Goal: Transaction & Acquisition: Purchase product/service

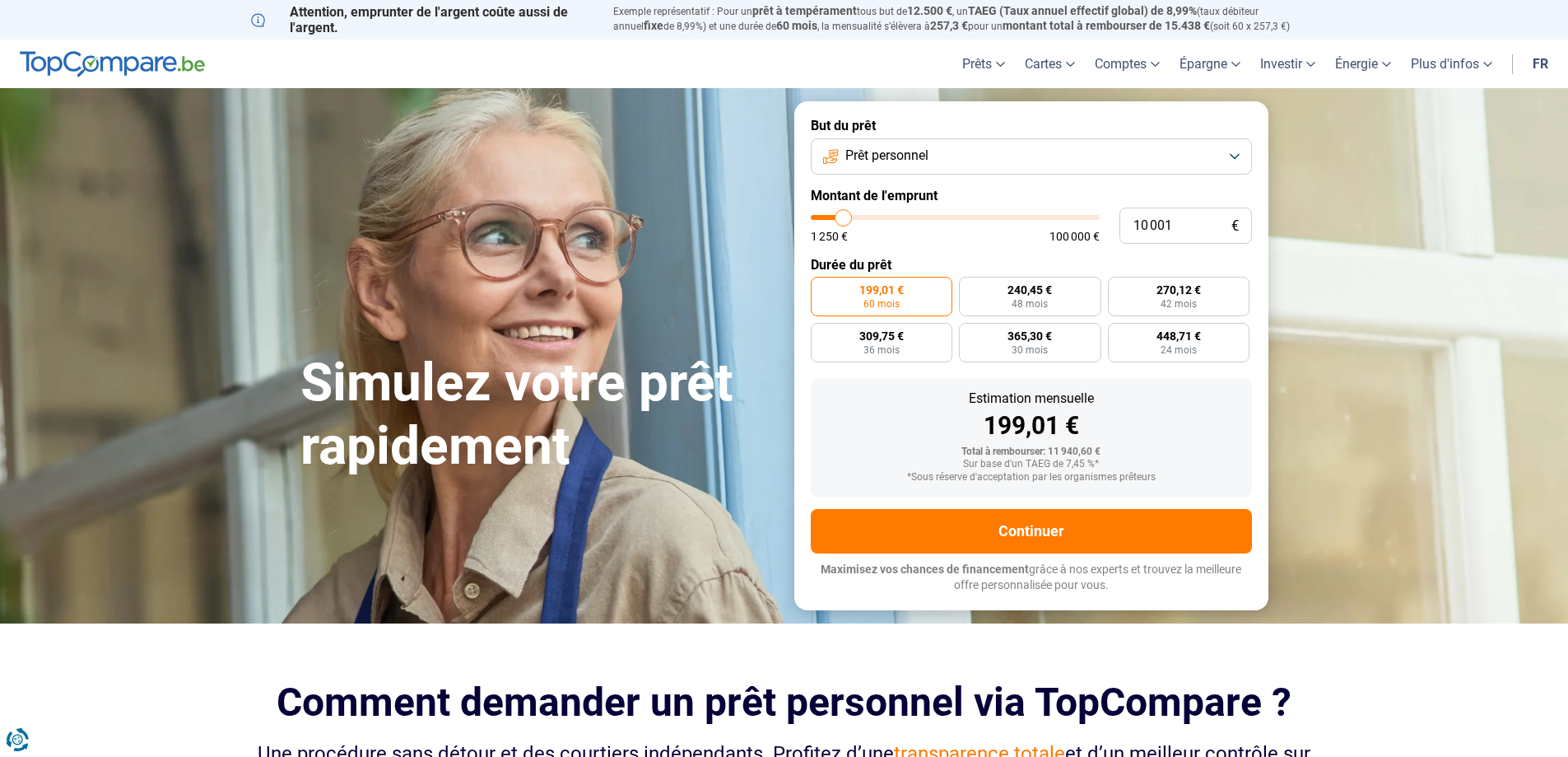
click at [926, 162] on span "Prêt personnel" at bounding box center [886, 155] width 83 height 19
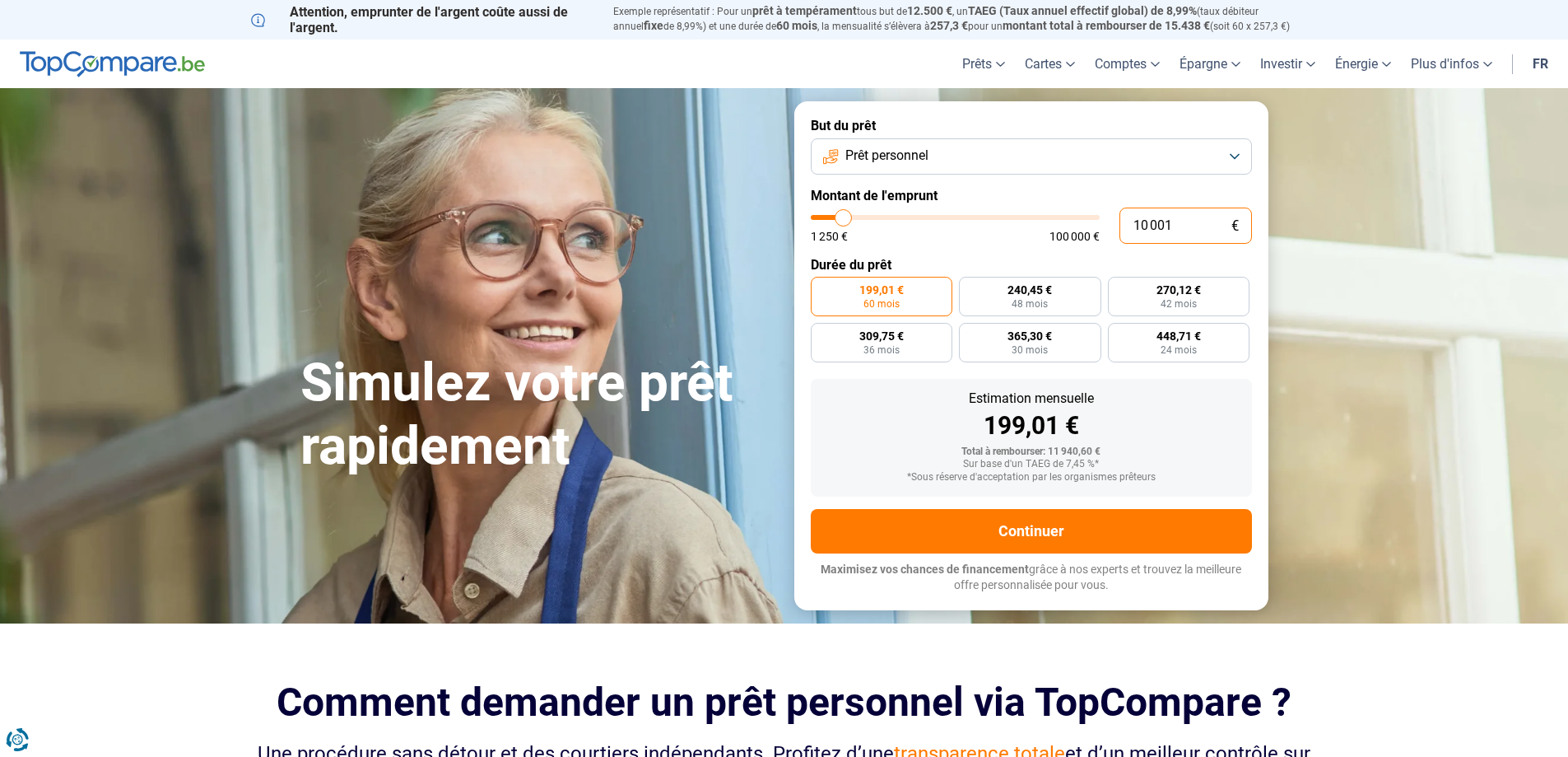
drag, startPoint x: 1180, startPoint y: 229, endPoint x: 1074, endPoint y: 215, distance: 106.9
click at [1074, 215] on div "10 001 € 1 250 € 100 000 €" at bounding box center [1031, 225] width 441 height 36
type input "10000"
radio input "true"
type input "4"
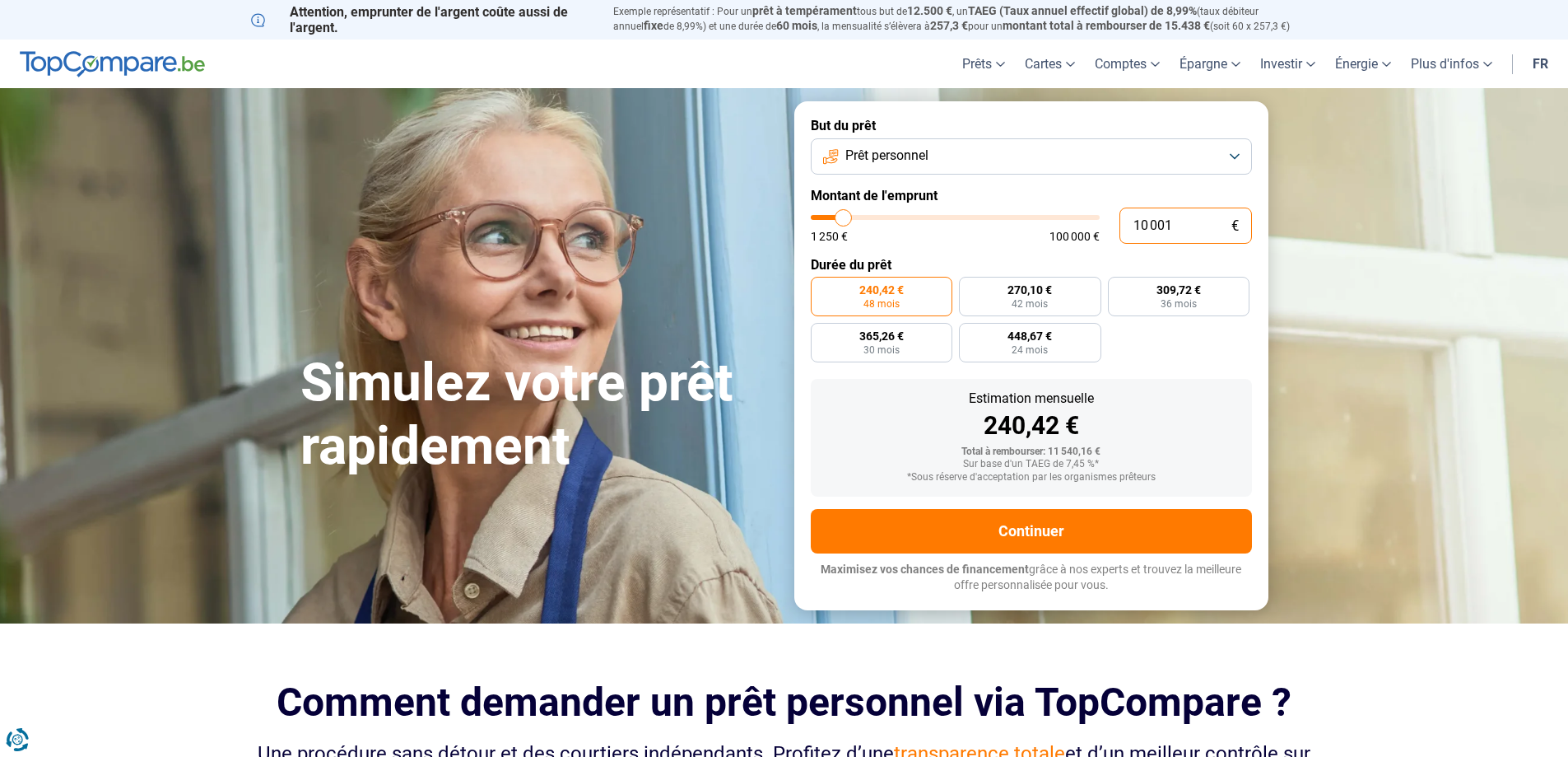
type input "1250"
type input "40"
type input "1250"
type input "400"
type input "1250"
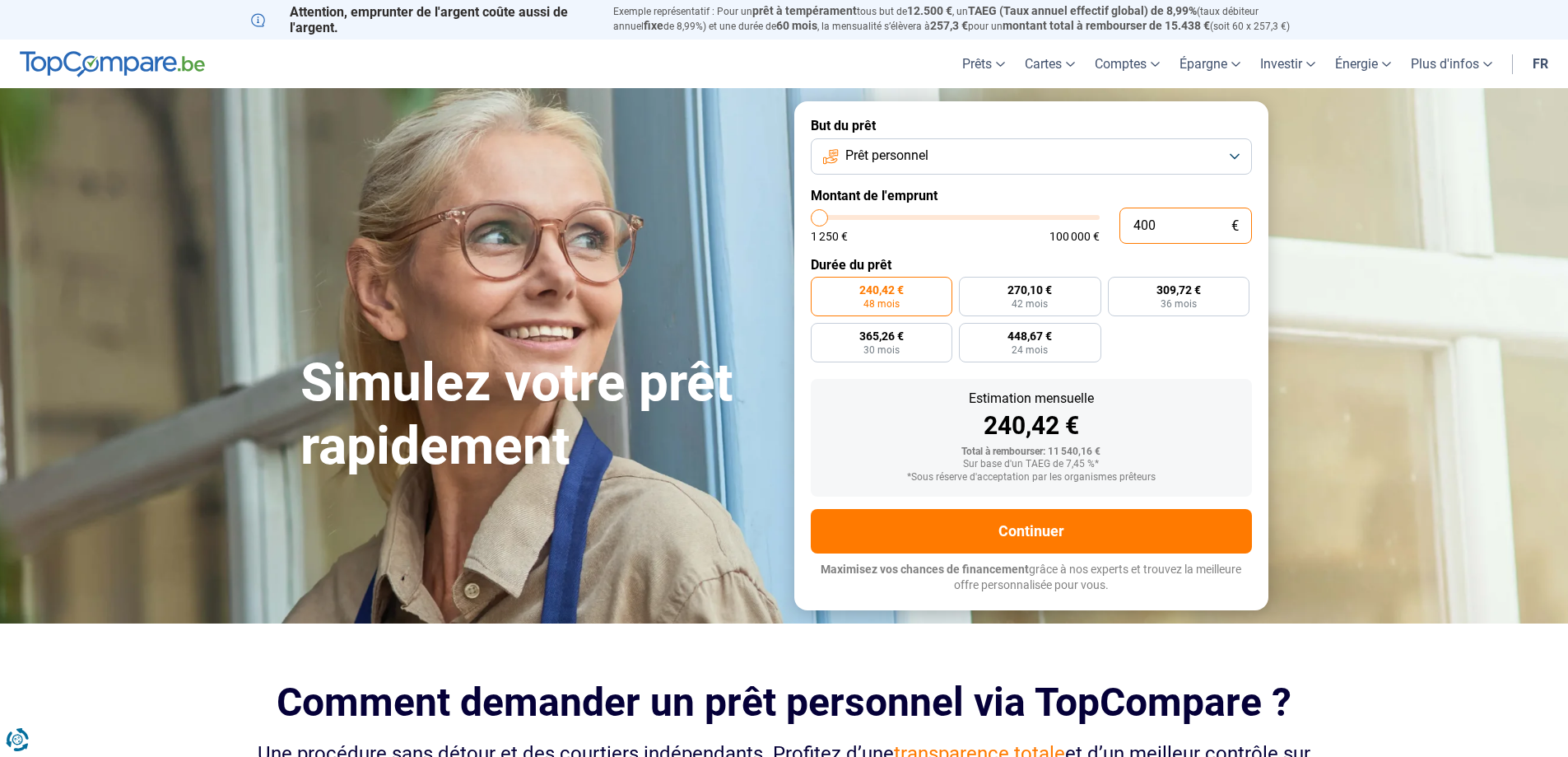
type input "4 000"
type input "4000"
type input "40 000"
type input "40000"
radio input "false"
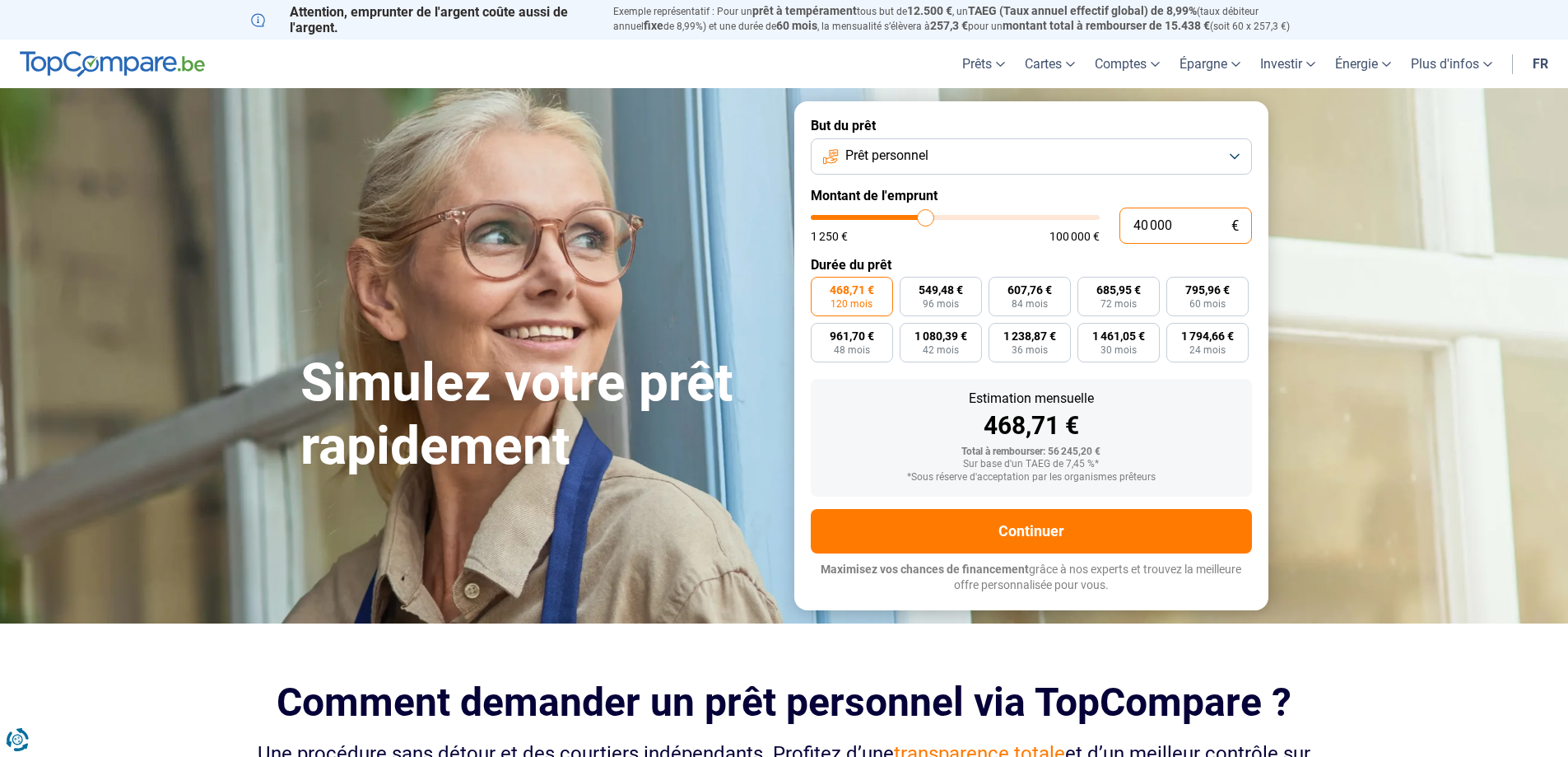
drag, startPoint x: 1180, startPoint y: 230, endPoint x: 1121, endPoint y: 221, distance: 59.7
click at [1121, 221] on input "40 000" at bounding box center [1186, 225] width 133 height 36
click at [1187, 224] on input "40 000" at bounding box center [1186, 225] width 133 height 36
drag, startPoint x: 1179, startPoint y: 224, endPoint x: 1113, endPoint y: 218, distance: 66.3
click at [1113, 218] on div "40 000 € 1 250 € 100 000 €" at bounding box center [1031, 225] width 441 height 36
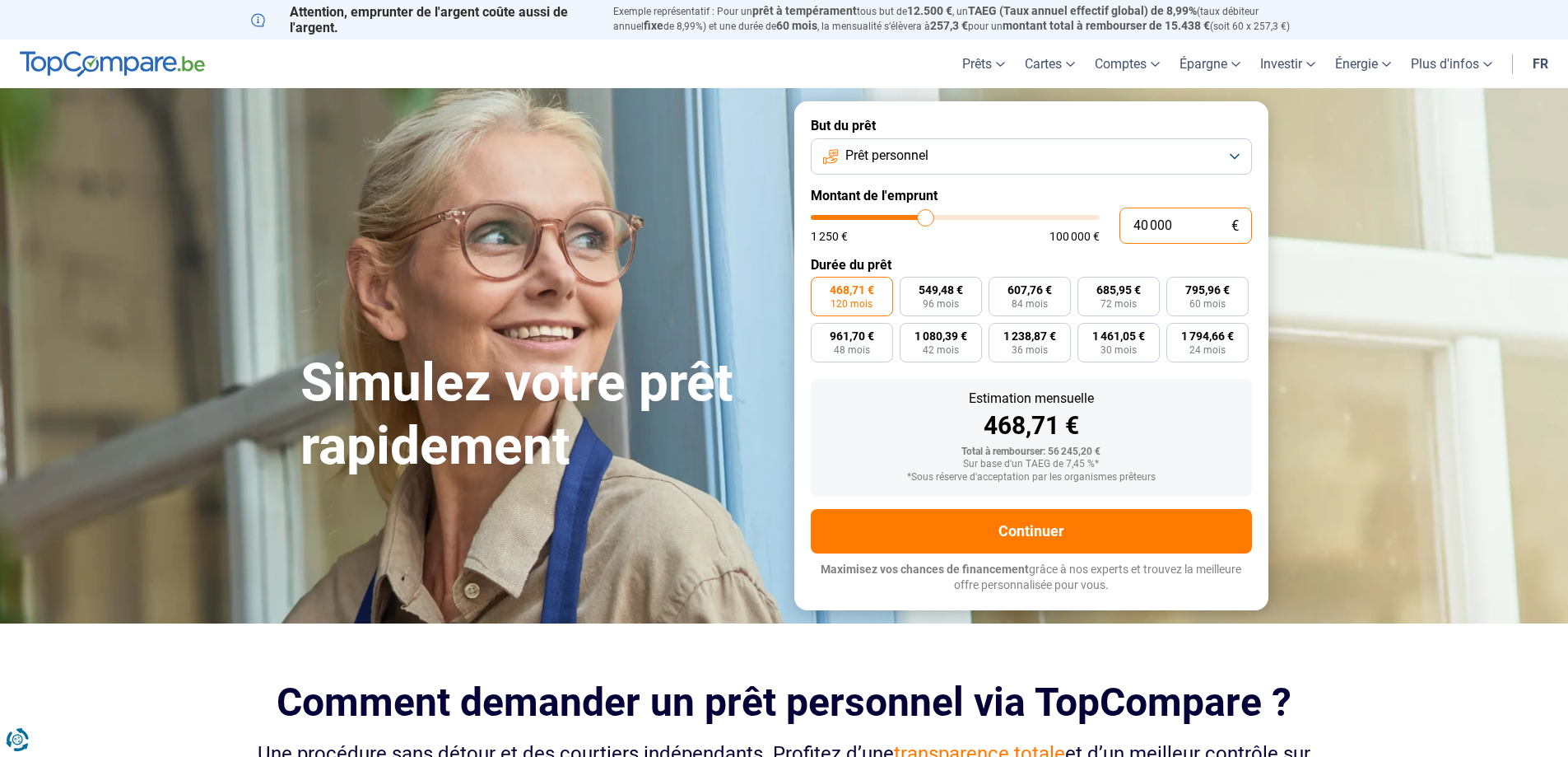
type input "1"
type input "1250"
type input "17"
type input "1250"
type input "170"
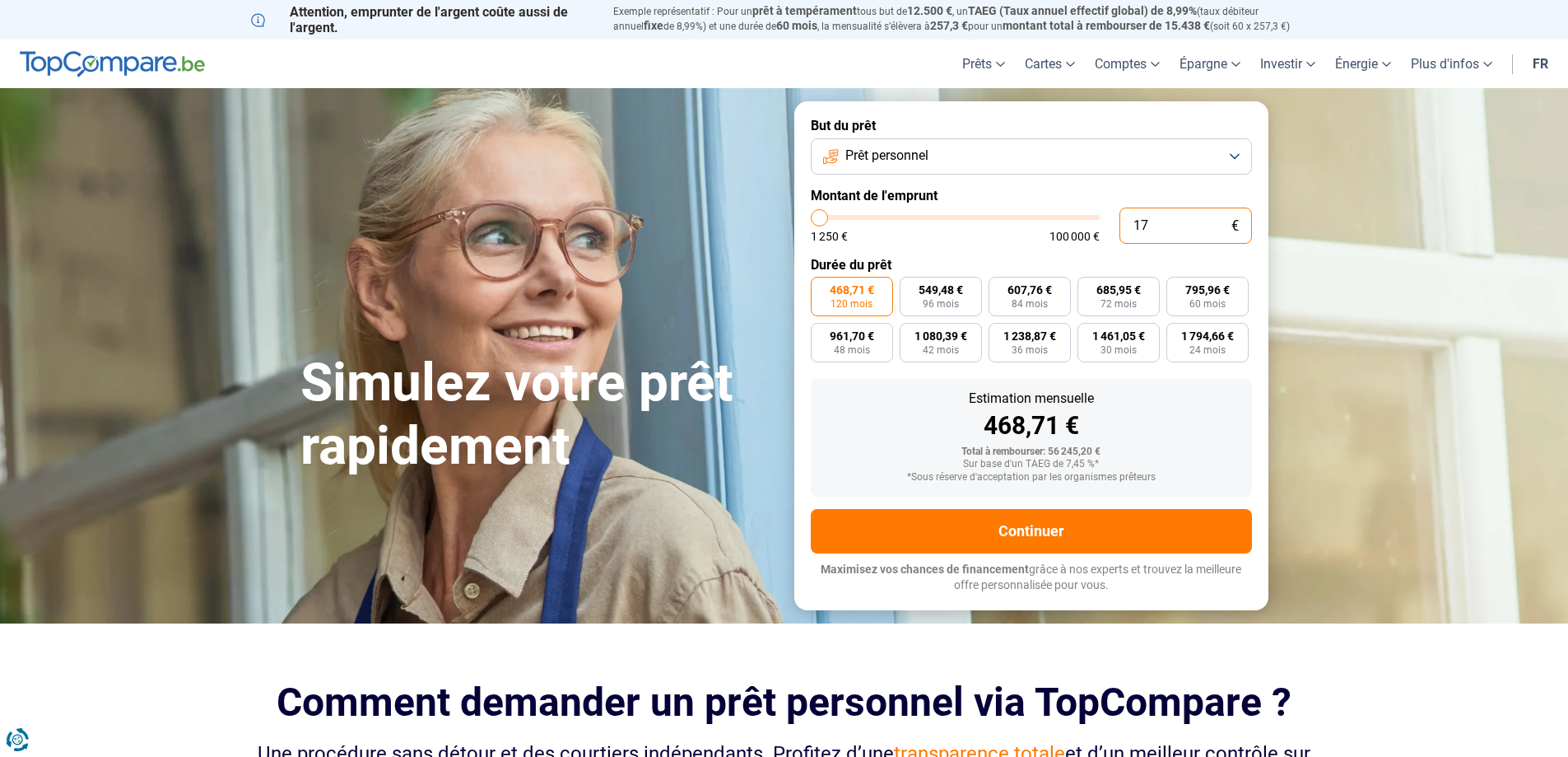
type input "1250"
type input "1 700"
type input "1750"
type input "17 000"
type input "17000"
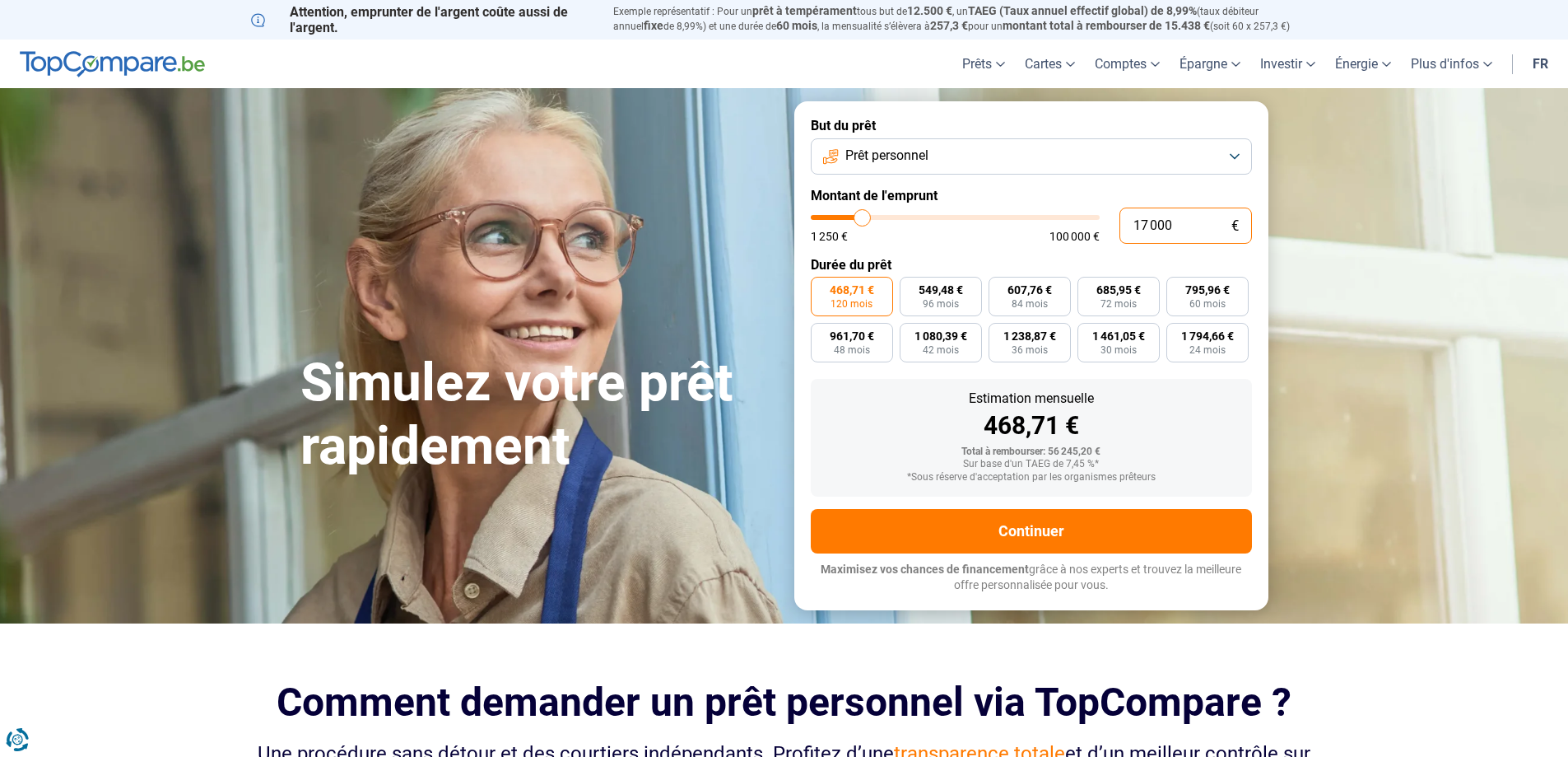
radio input "true"
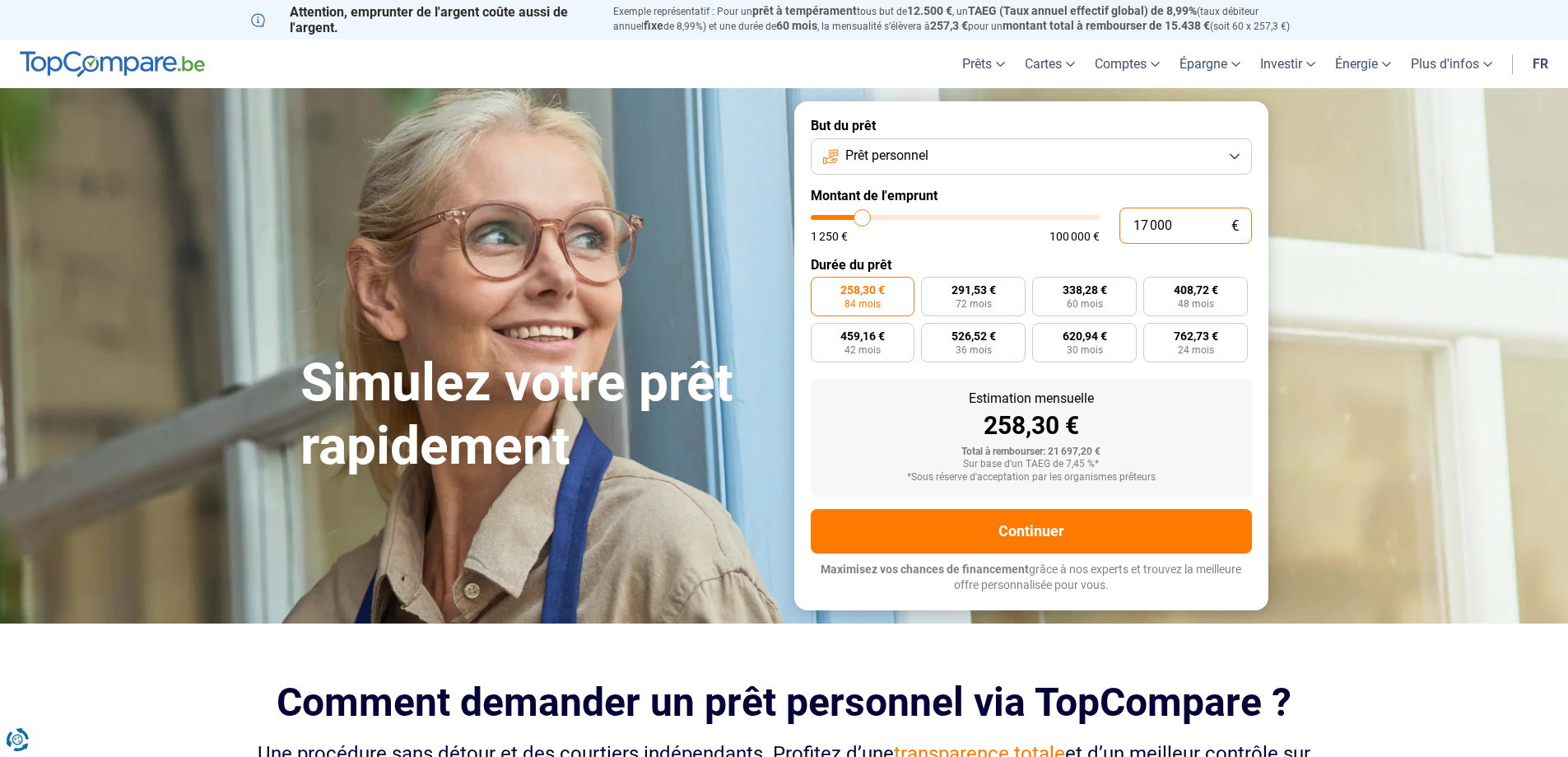
drag, startPoint x: 1178, startPoint y: 224, endPoint x: 1056, endPoint y: 225, distance: 122.0
click at [1056, 225] on div "17 000 € 1 250 € 100 000 €" at bounding box center [1031, 225] width 441 height 36
type input "4"
type input "1250"
type input "40"
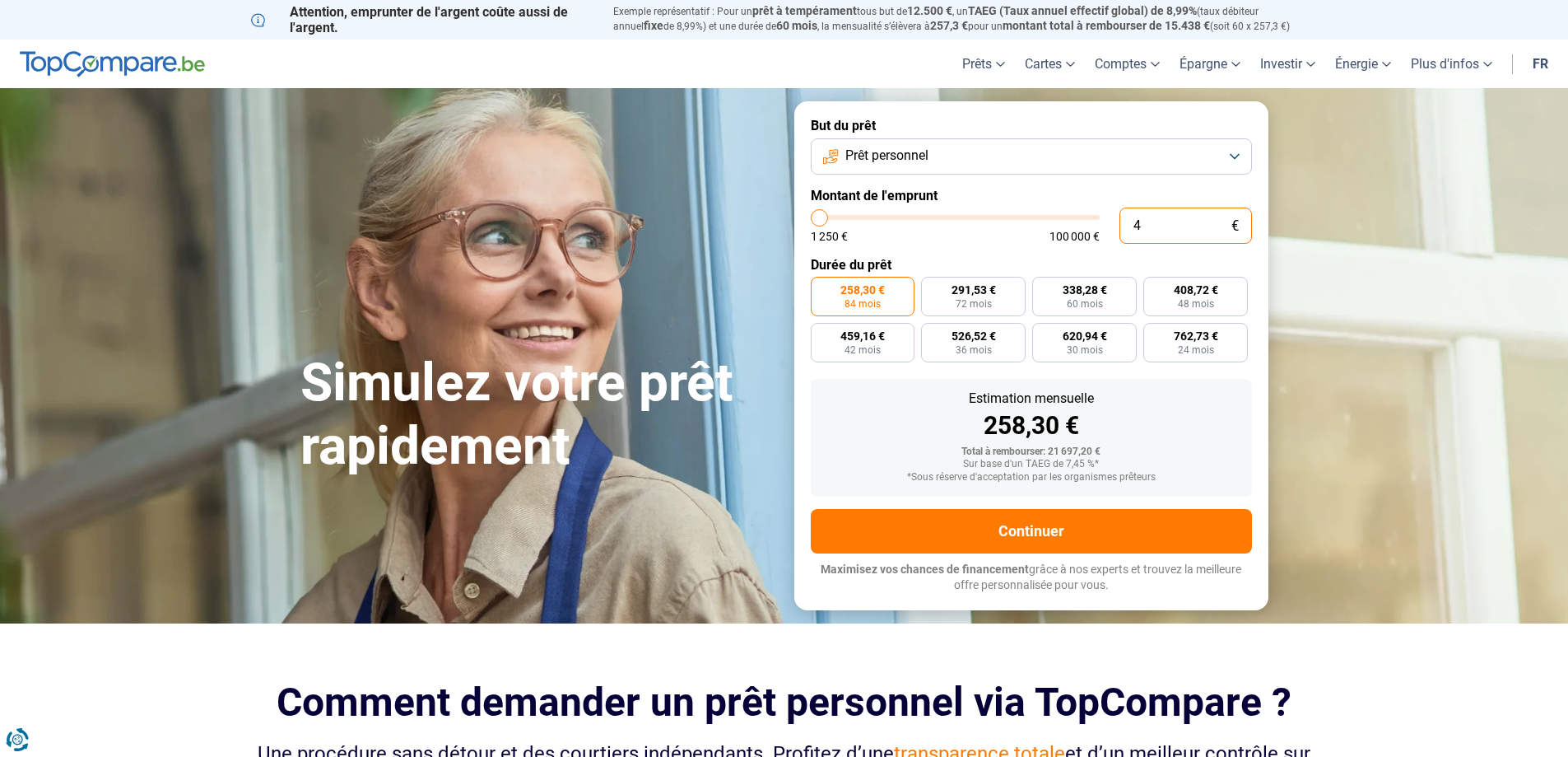
type input "1250"
type input "400"
type input "1250"
type input "4 000"
type input "4000"
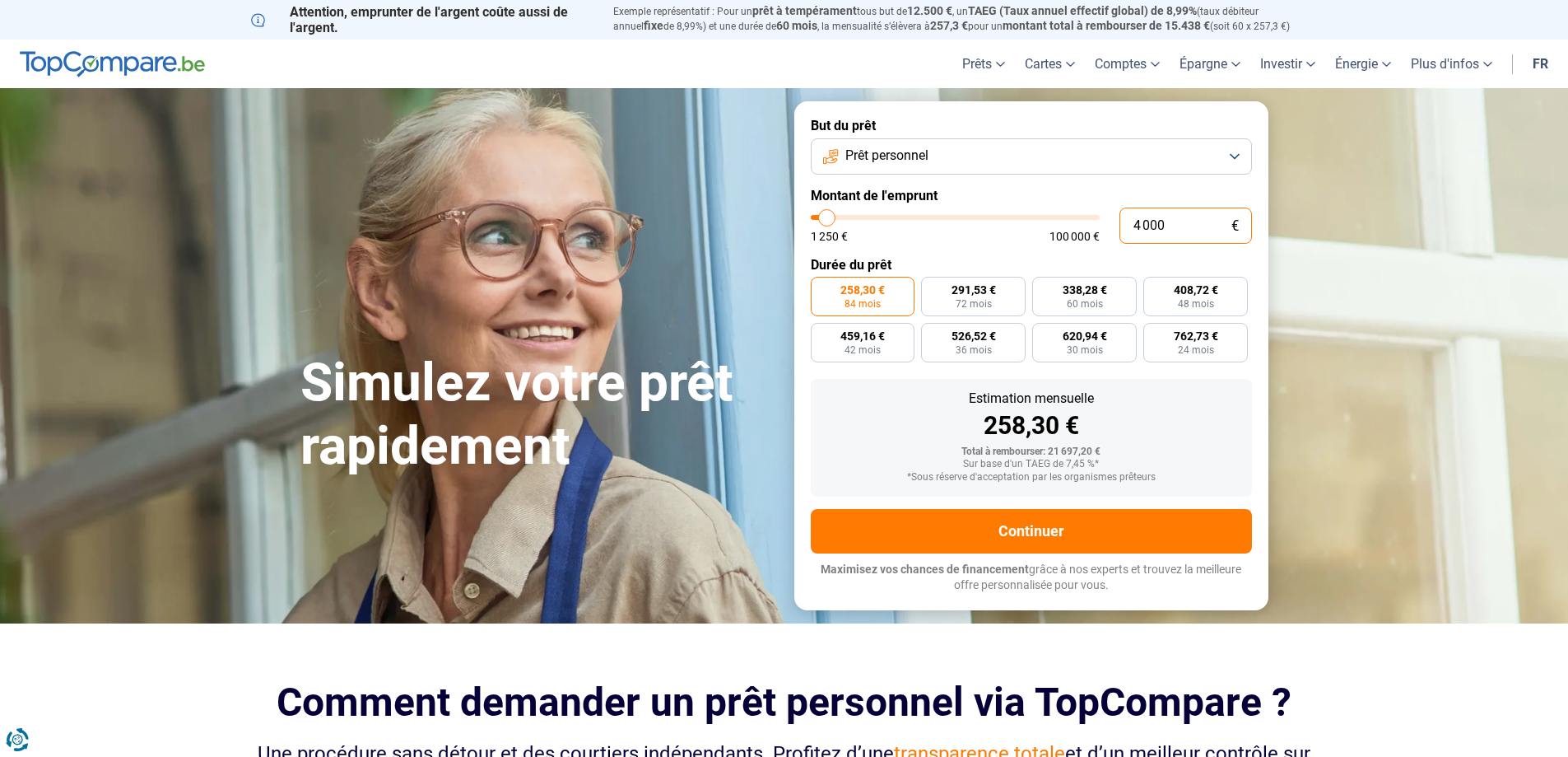
type input "40 000"
type input "40000"
radio input "false"
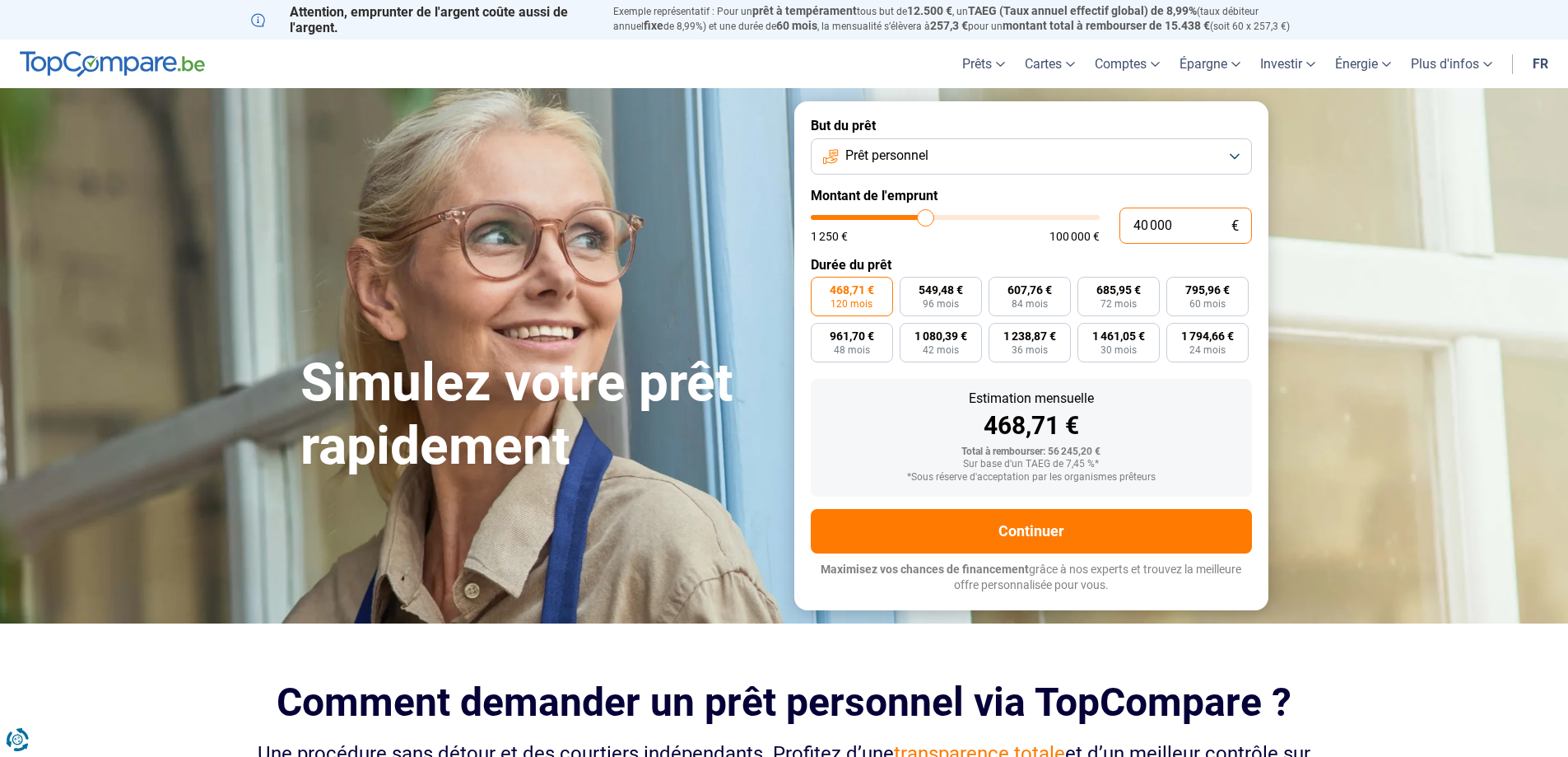
drag, startPoint x: 1180, startPoint y: 220, endPoint x: 960, endPoint y: 211, distance: 220.2
click at [960, 211] on div "40 000 € 1 250 € 100 000 €" at bounding box center [1031, 225] width 441 height 36
type input "6"
type input "1250"
type input "65"
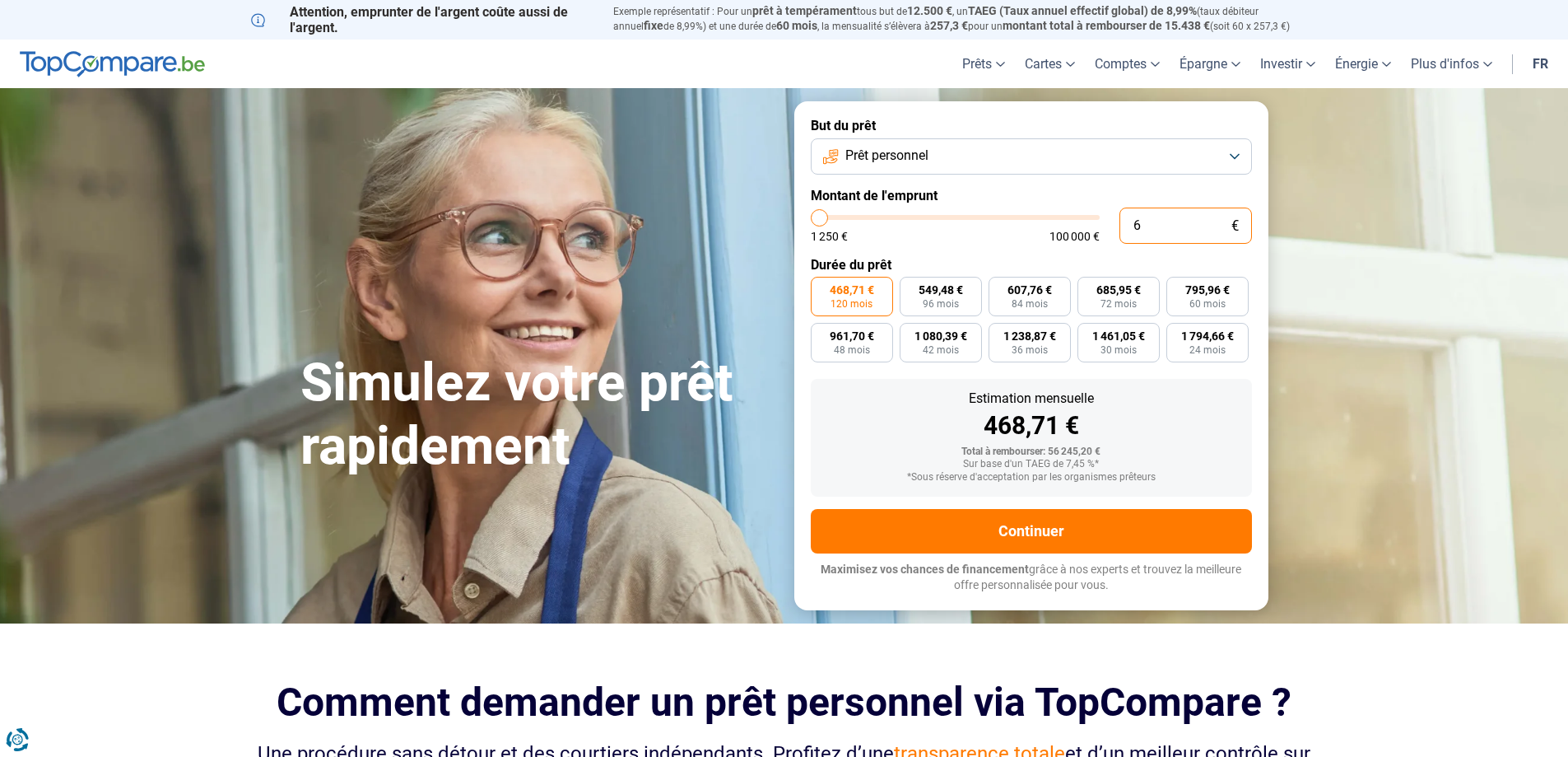
type input "1250"
type input "650"
type input "1250"
type input "6 500"
type input "6500"
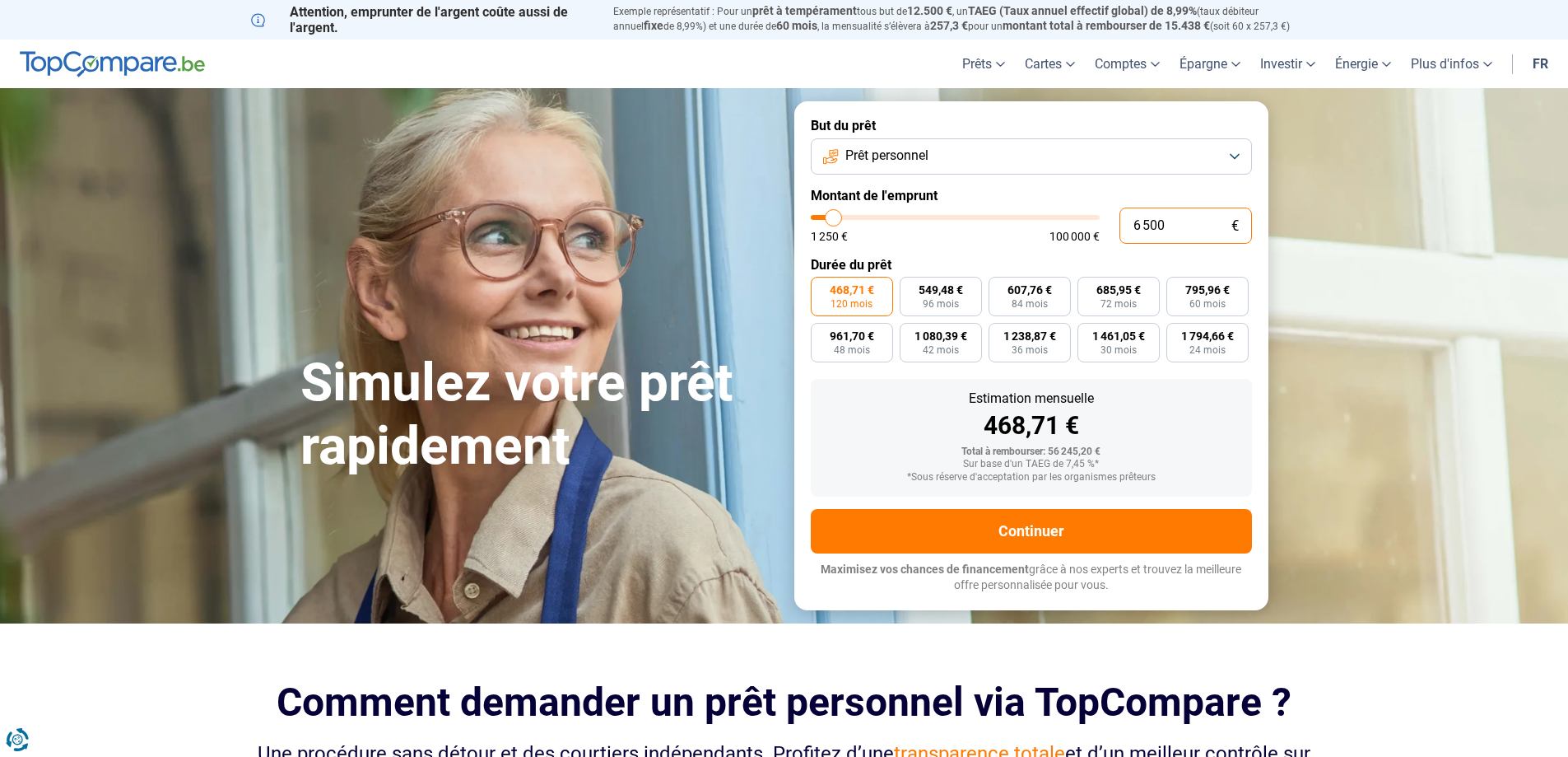
type input "65 000"
type input "65000"
click at [991, 253] on form "But du prêt Prêt personnel Montant de l'emprunt 65 000 € 1 250 € 100 000 € Duré…" at bounding box center [1031, 355] width 474 height 508
drag, startPoint x: 1180, startPoint y: 221, endPoint x: 1093, endPoint y: 213, distance: 87.4
click at [1093, 213] on div "65 000 € 1 250 € 100 000 €" at bounding box center [1031, 225] width 441 height 36
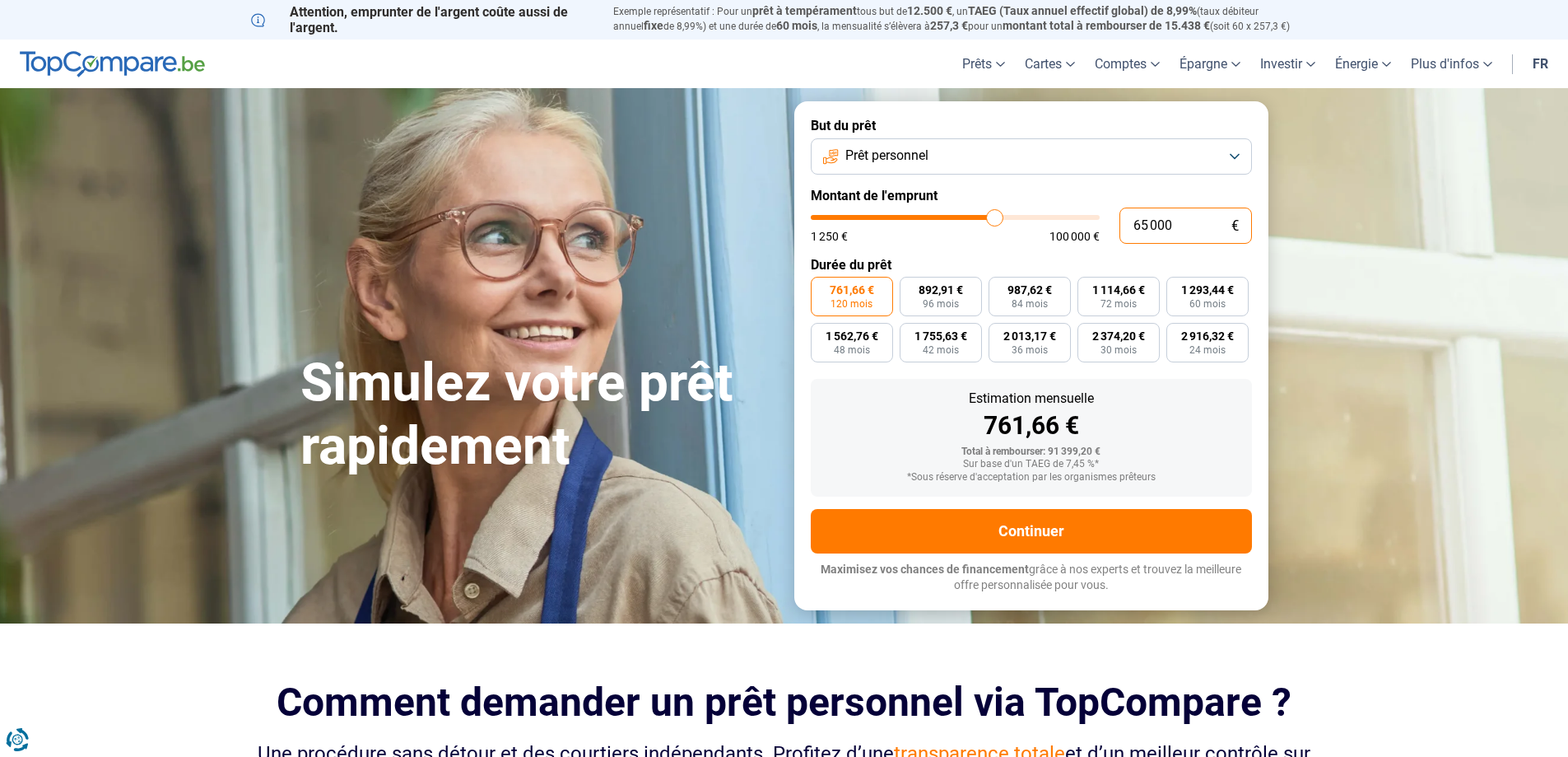
type input "3"
type input "1250"
type input "35"
type input "1250"
type input "350"
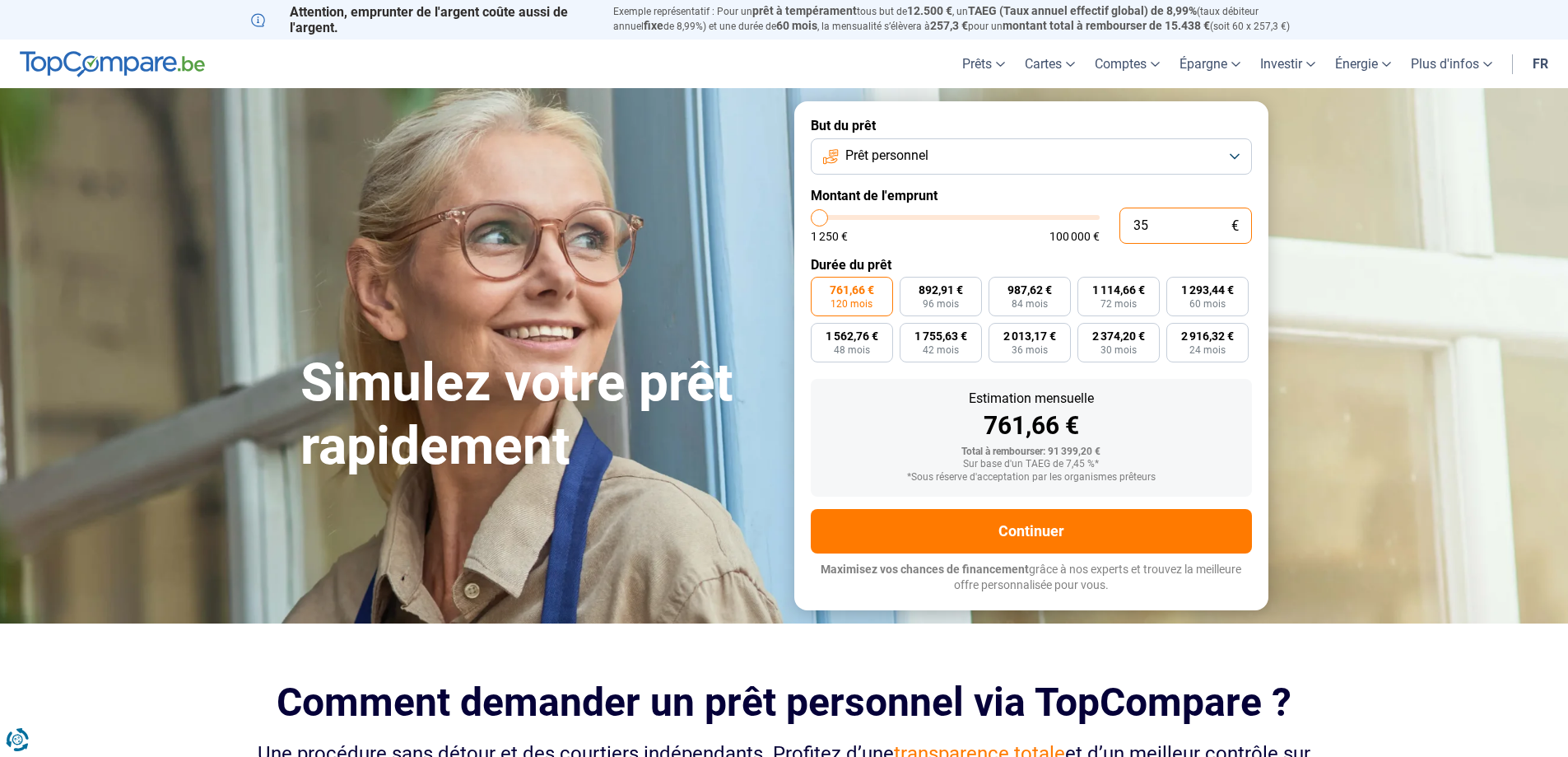
type input "1250"
type input "3 500"
type input "3500"
type input "35 000"
type input "35000"
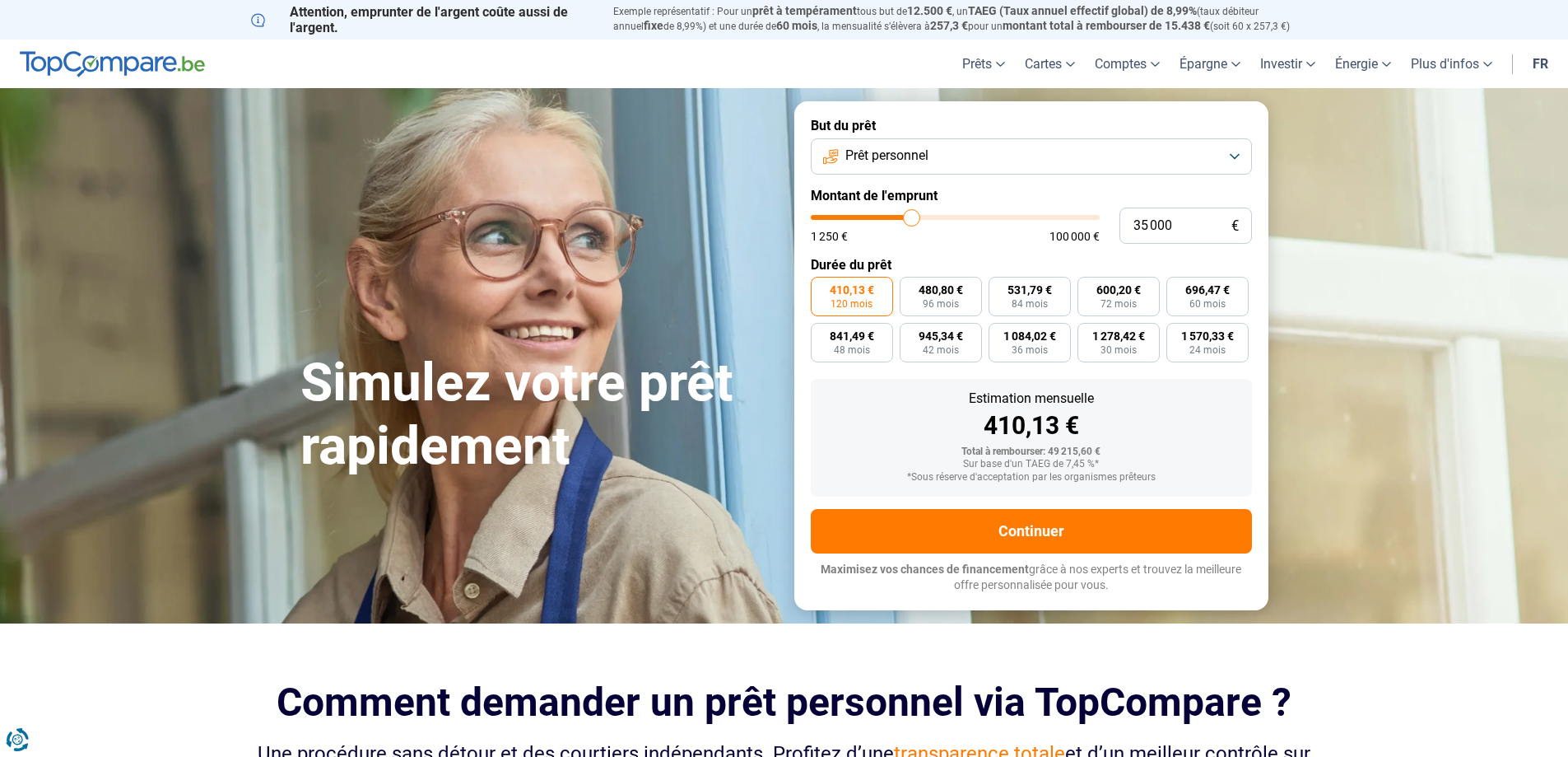
click at [979, 244] on form "But du prêt Prêt personnel Montant de l'emprunt 35 000 € 1 250 € 100 000 € Duré…" at bounding box center [1031, 355] width 474 height 508
drag, startPoint x: 1173, startPoint y: 226, endPoint x: 1126, endPoint y: 222, distance: 47.2
click at [1127, 222] on input "35 000" at bounding box center [1186, 225] width 133 height 36
type input "4"
type input "1250"
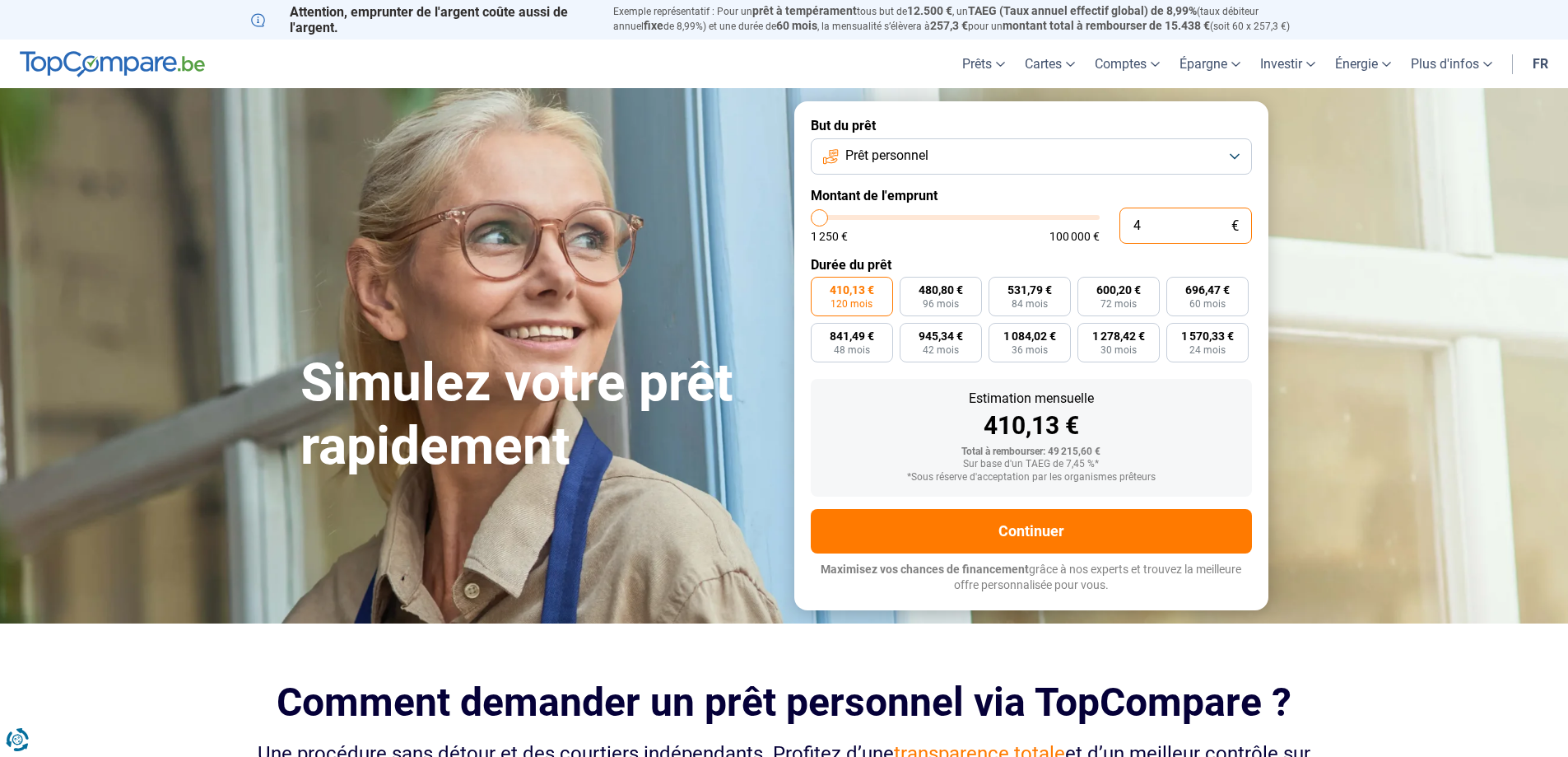
type input "40"
type input "1250"
type input "400"
type input "1250"
type input "4 000"
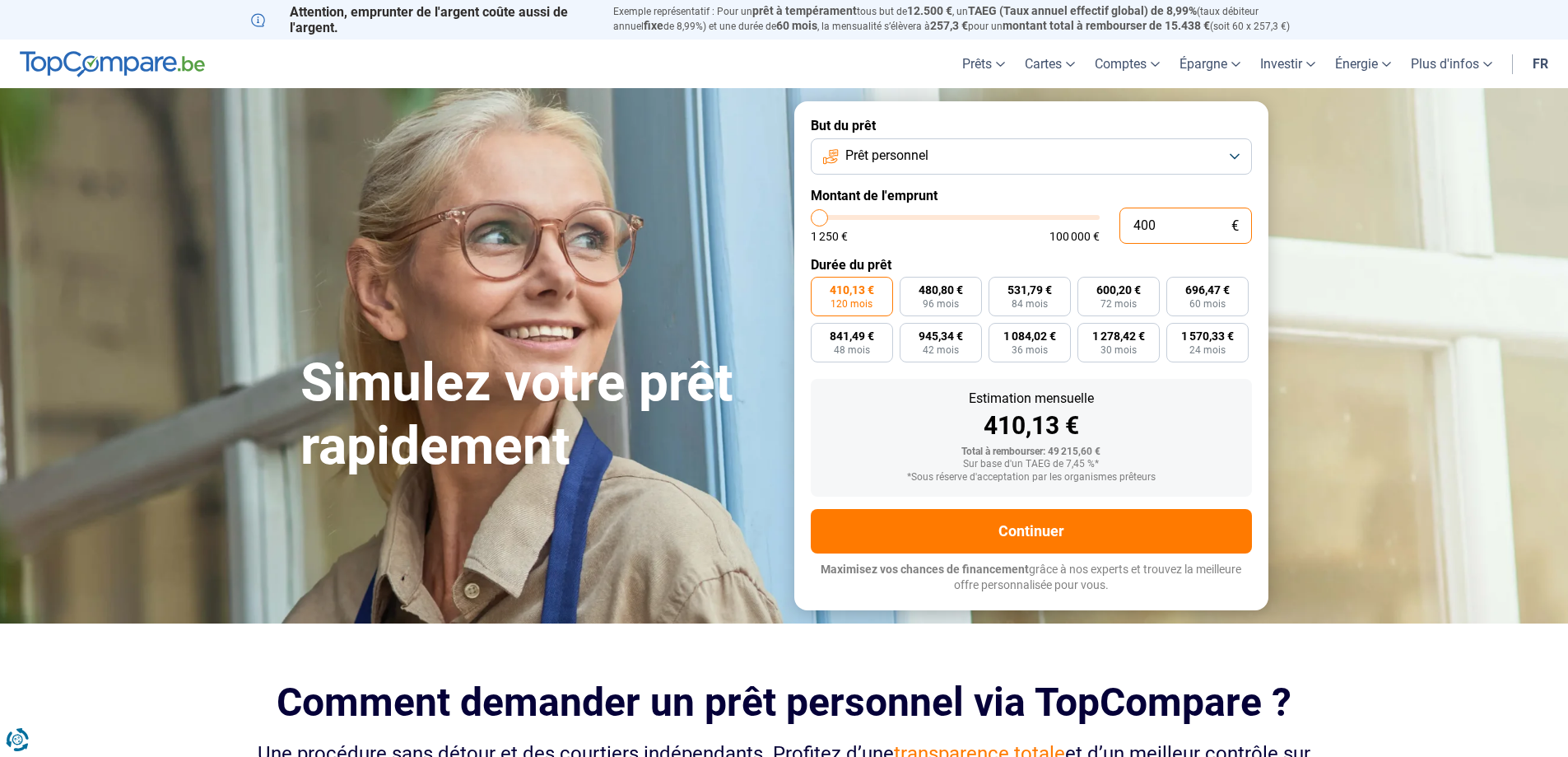
type input "4000"
type input "40 000"
type input "40000"
click at [990, 240] on div "1 250 € 100 000 €" at bounding box center [955, 236] width 289 height 12
drag, startPoint x: 1174, startPoint y: 225, endPoint x: 1088, endPoint y: 217, distance: 86.4
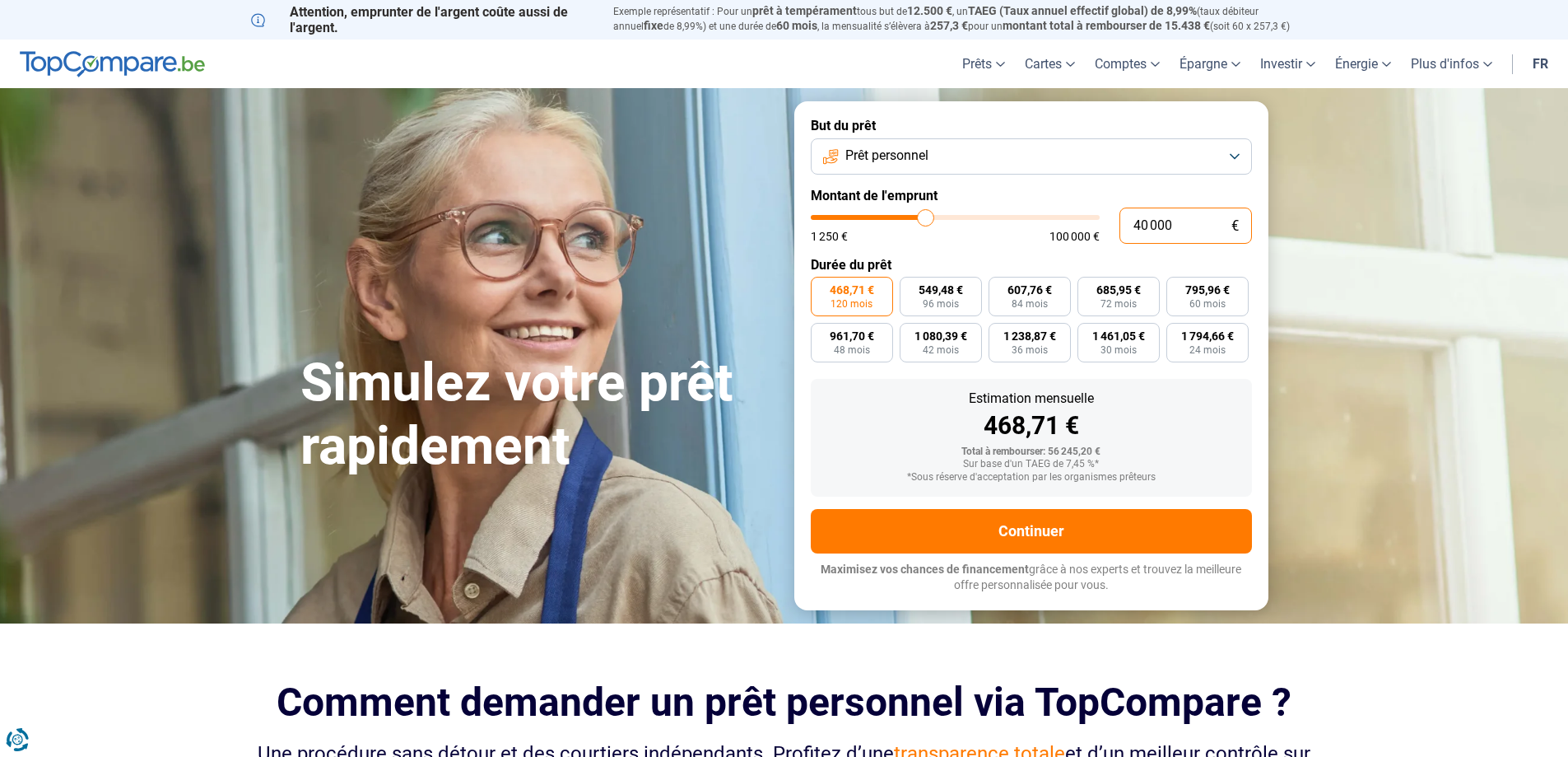
click at [1088, 217] on div "40 000 € 1 250 € 100 000 €" at bounding box center [1031, 225] width 441 height 36
type input "6"
type input "1250"
type input "65"
type input "1250"
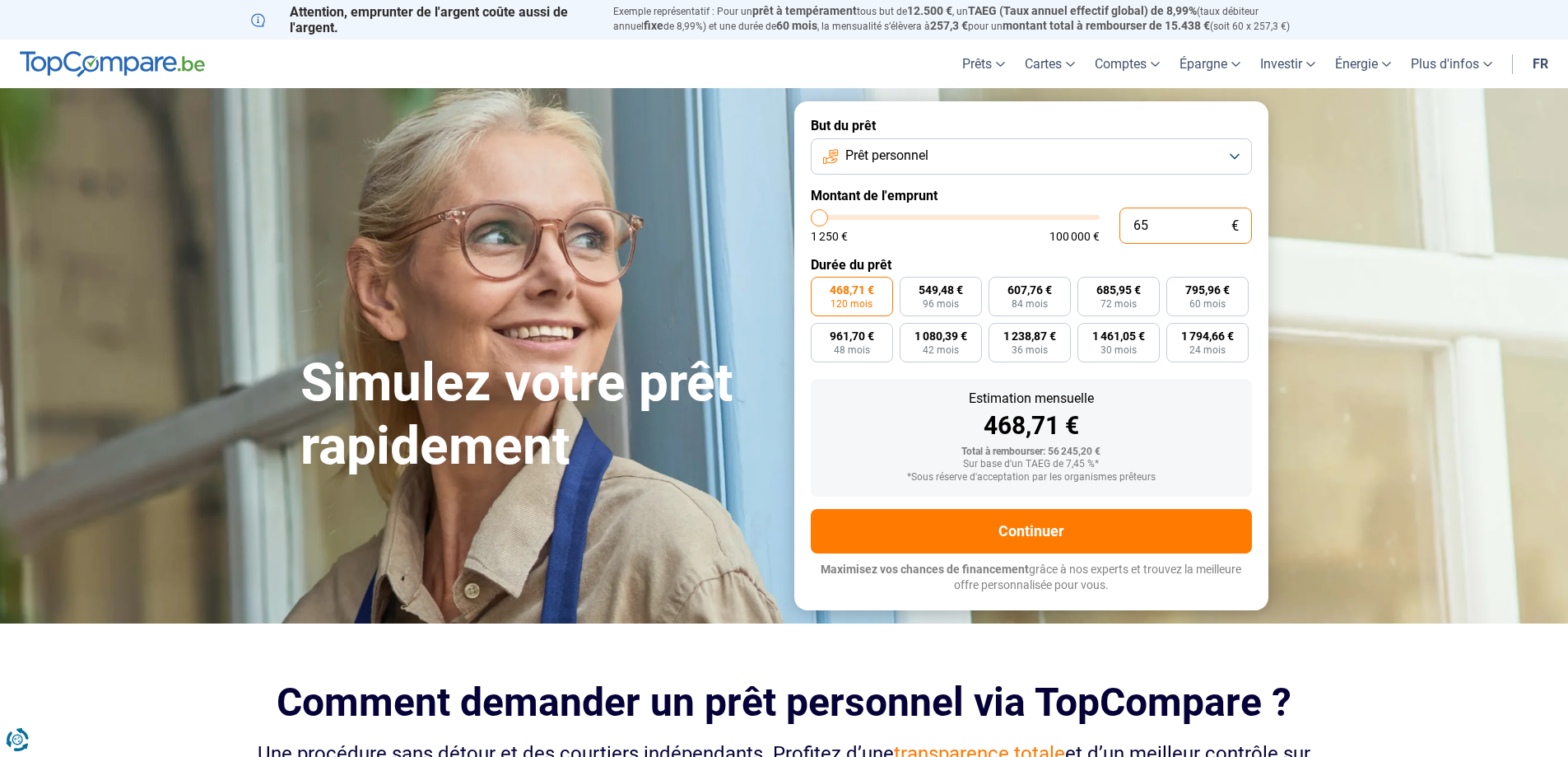
type input "650"
type input "1250"
type input "6 500"
type input "6500"
type input "65 000"
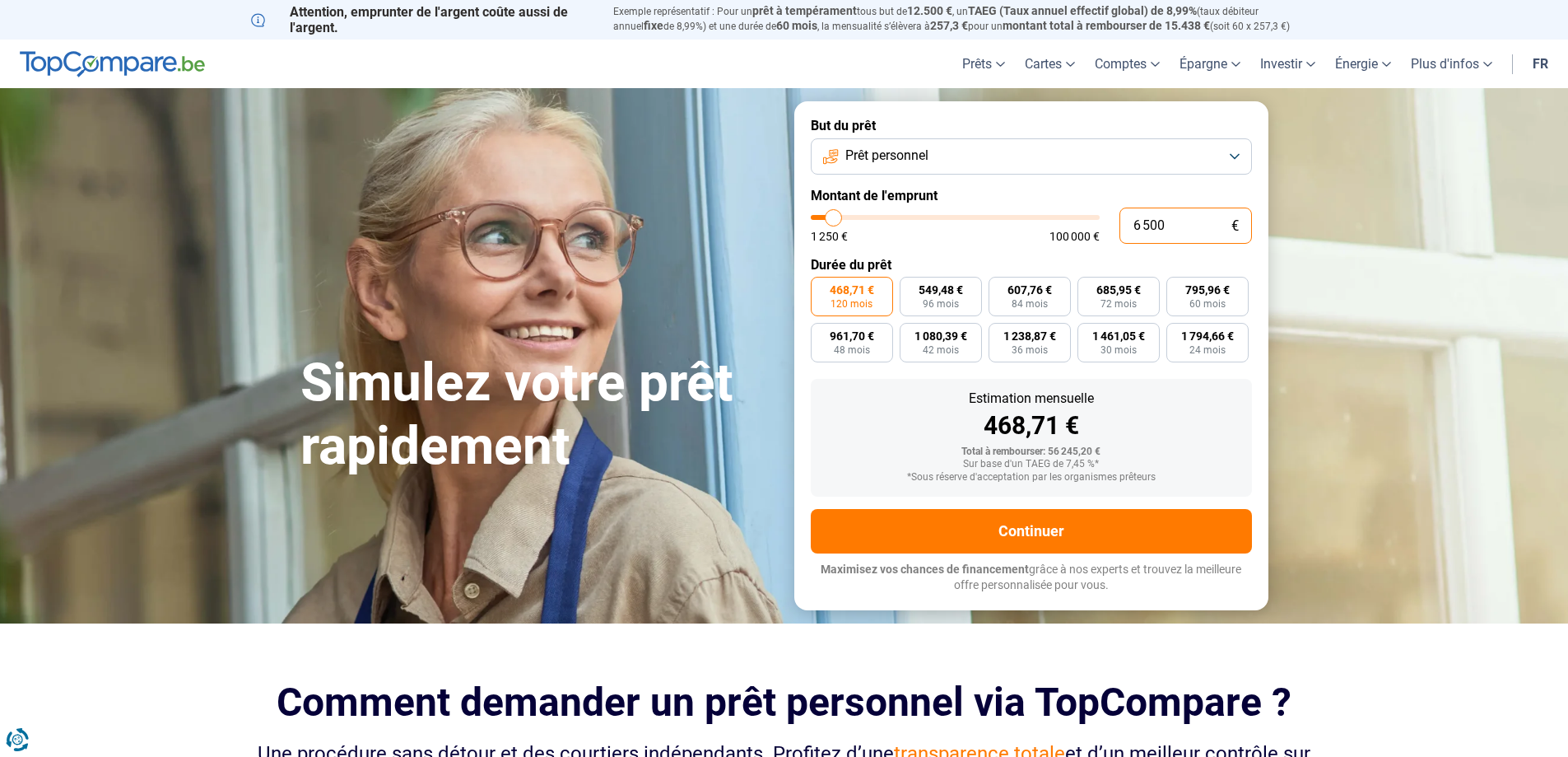
type input "65000"
type input "65 000"
click at [1221, 418] on div "761,66 €" at bounding box center [1031, 425] width 414 height 24
click at [1172, 225] on input "65 000" at bounding box center [1186, 225] width 133 height 36
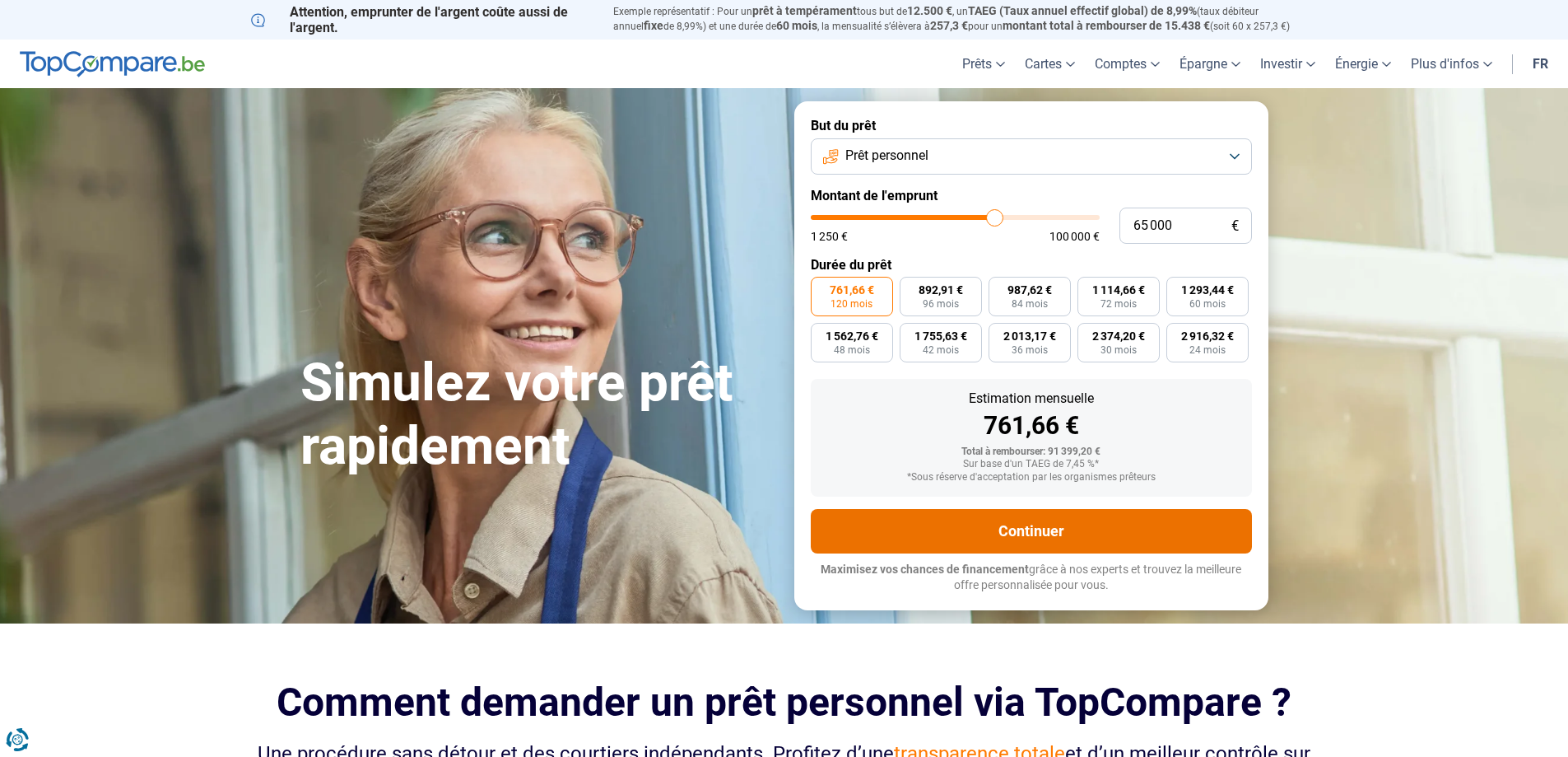
click at [1072, 534] on button "Continuer" at bounding box center [1031, 532] width 441 height 45
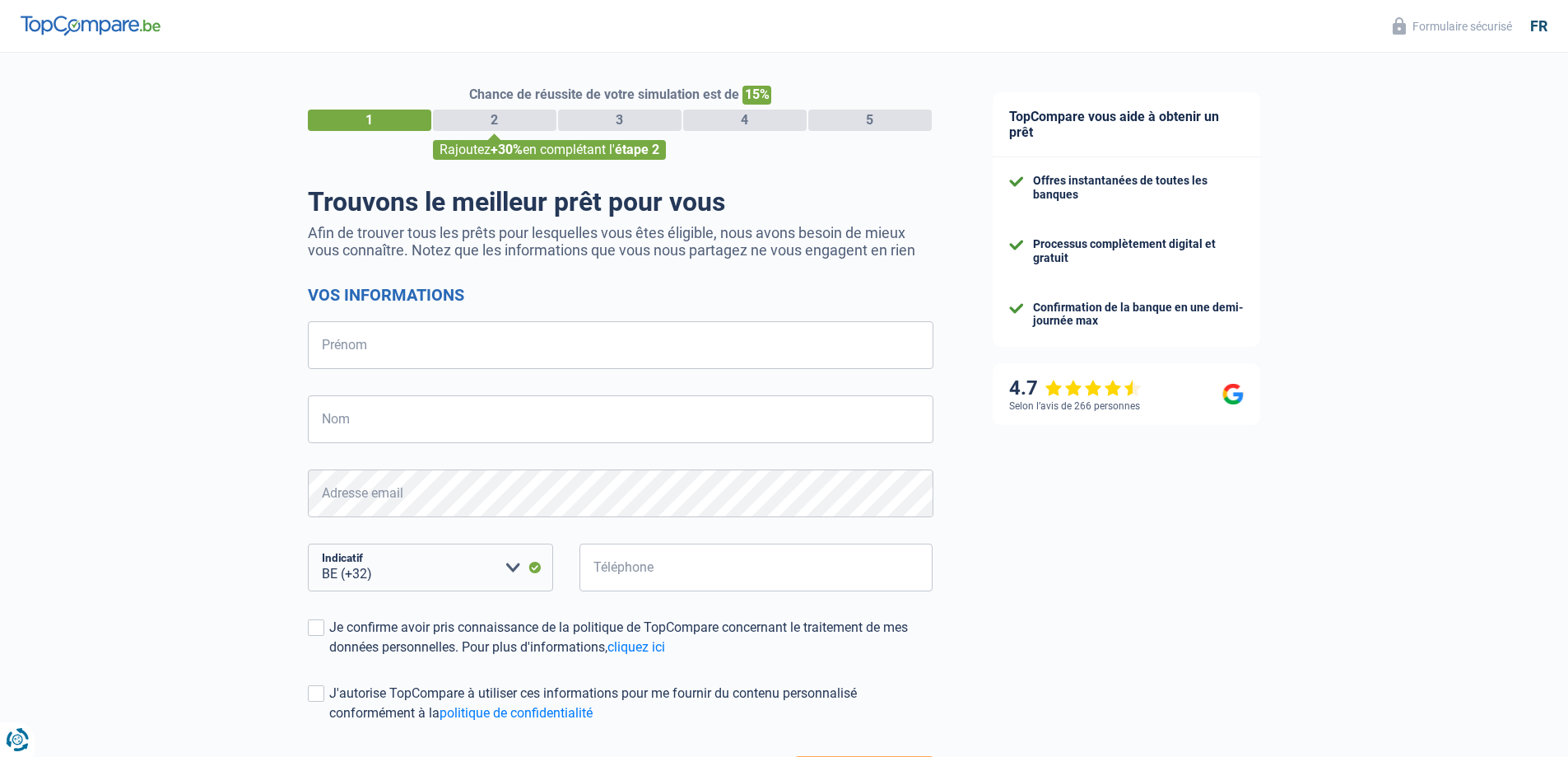
select select "32"
